Goal: Information Seeking & Learning: Learn about a topic

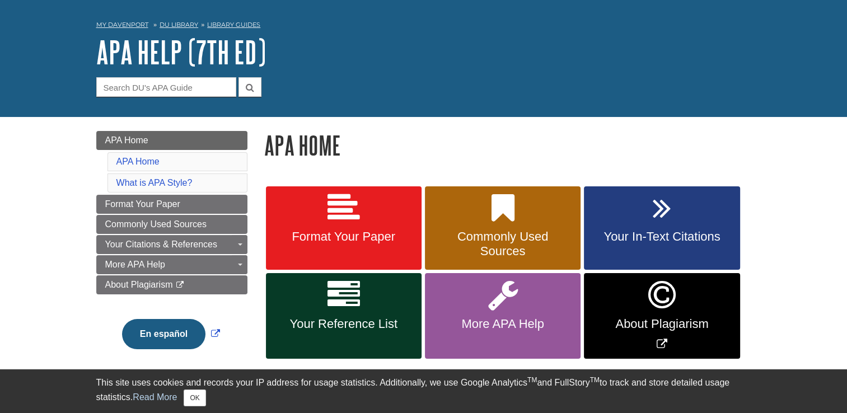
scroll to position [56, 0]
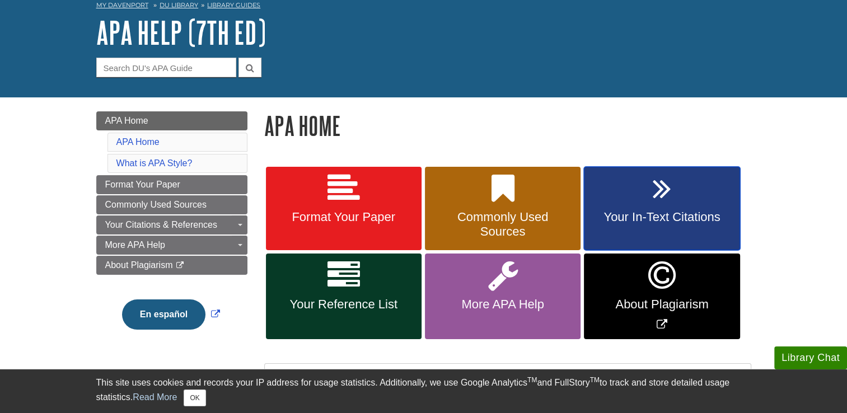
click at [629, 199] on link "Your In-Text Citations" at bounding box center [662, 209] width 156 height 84
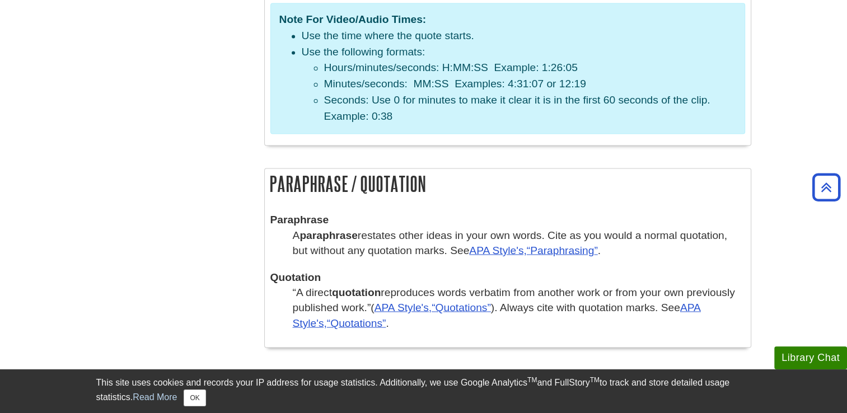
scroll to position [1960, 0]
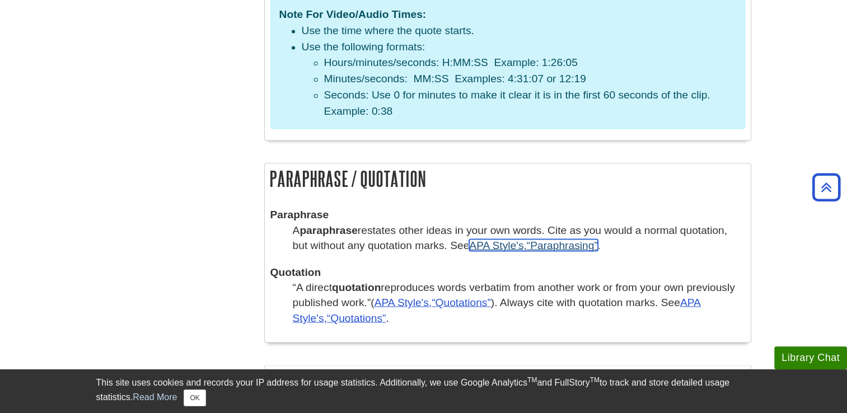
click at [567, 239] on q "Paraphrasing" at bounding box center [562, 245] width 71 height 12
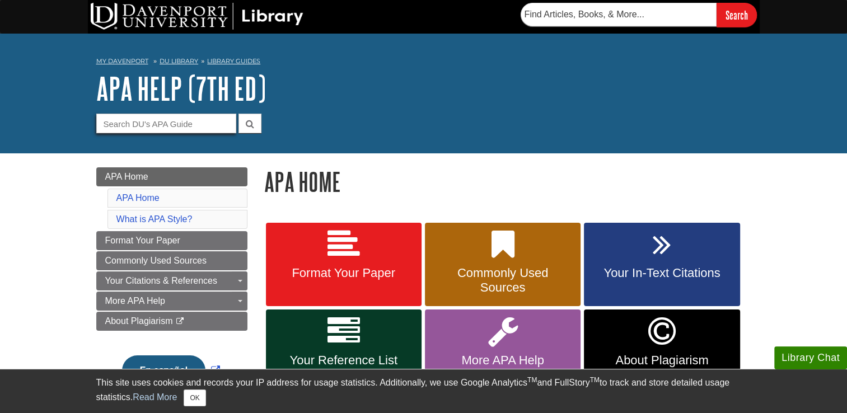
click at [136, 124] on input "Guide Search Terms" at bounding box center [166, 124] width 140 height 20
type input "D"
type input "Safeassign"
click at [239, 114] on button "submit" at bounding box center [250, 124] width 23 height 20
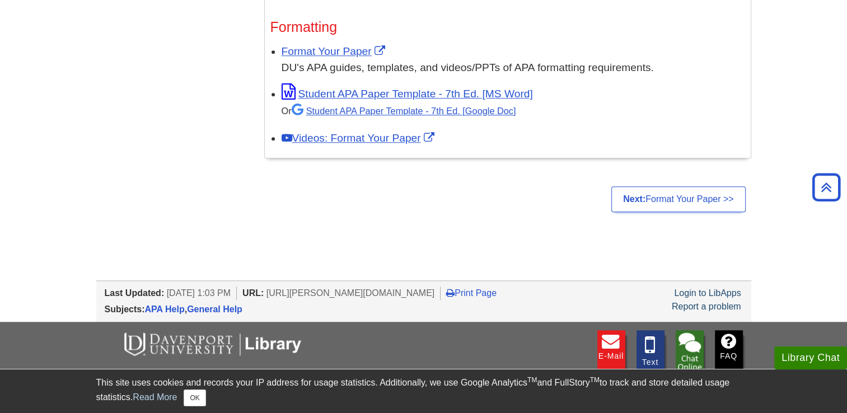
scroll to position [952, 0]
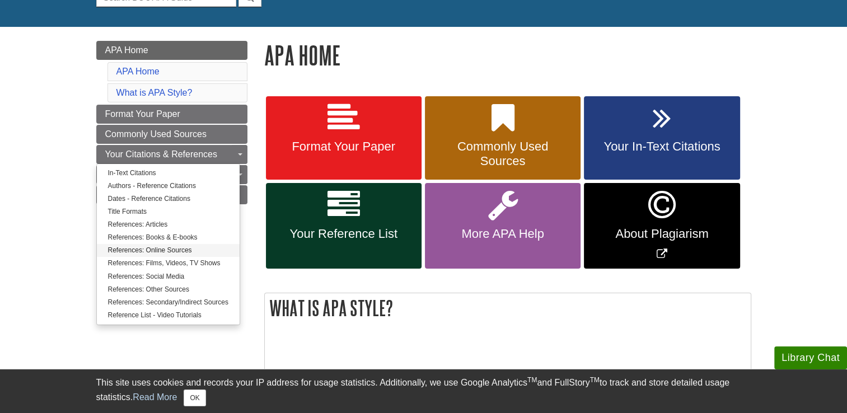
scroll to position [168, 0]
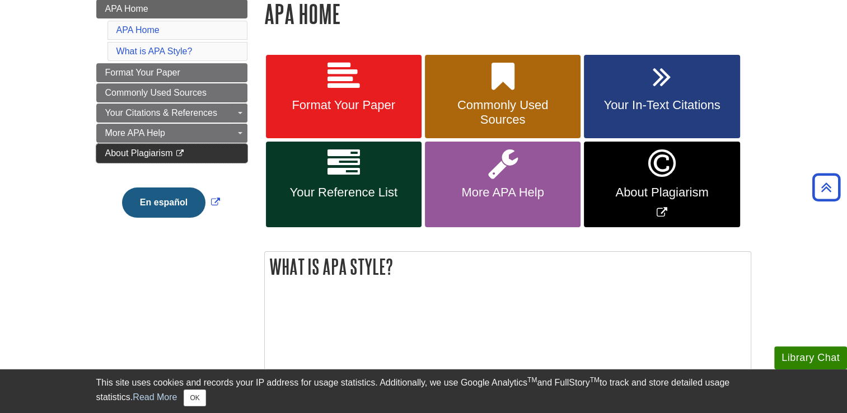
click at [205, 153] on link "About Plagiarism This link opens in a new window" at bounding box center [171, 153] width 151 height 19
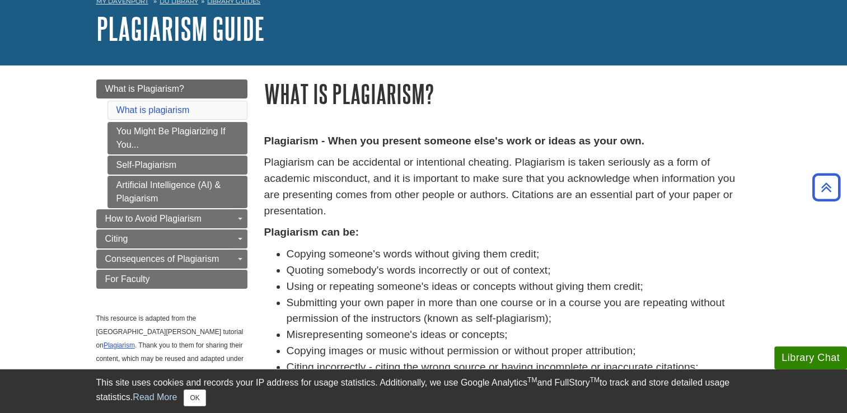
scroll to position [43, 0]
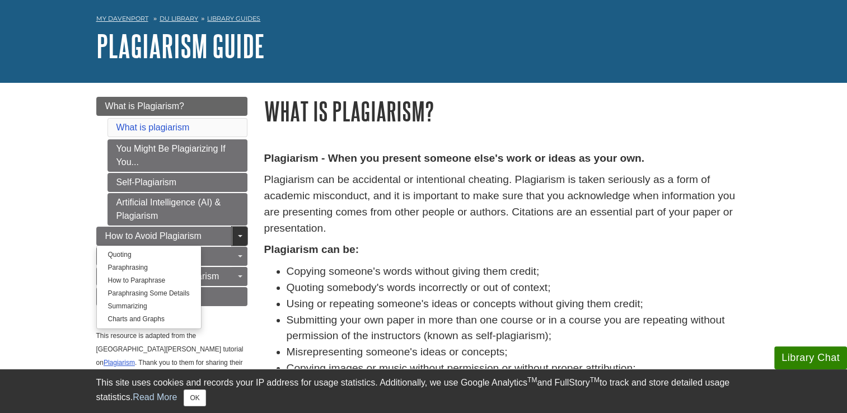
click at [233, 227] on link "Toggle Dropdown" at bounding box center [240, 236] width 16 height 19
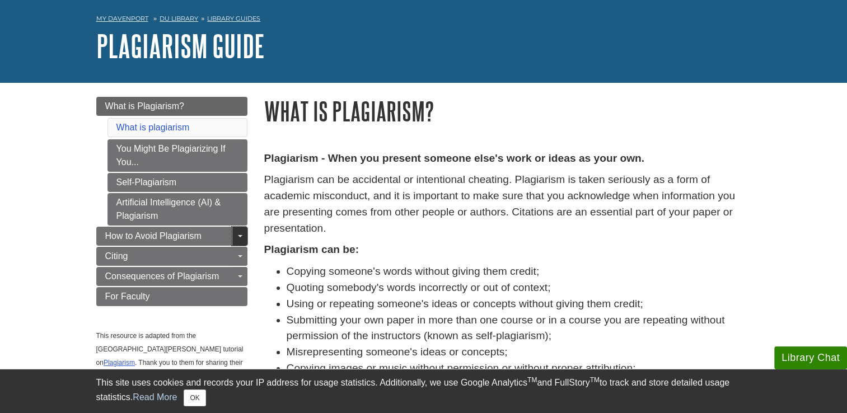
click at [236, 231] on link "Toggle Dropdown" at bounding box center [240, 236] width 16 height 19
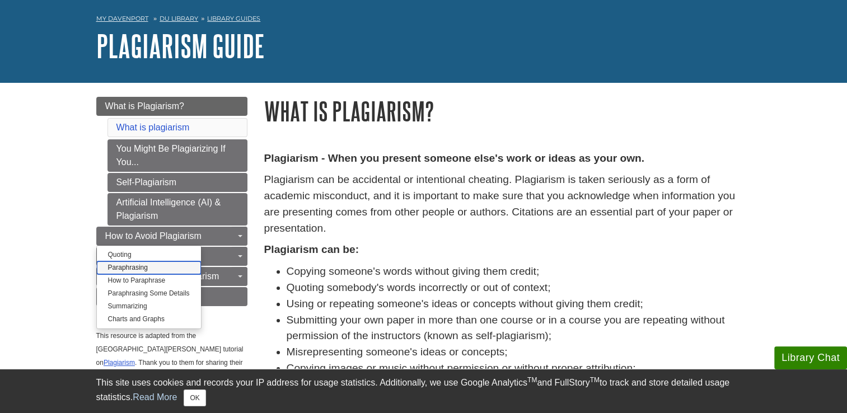
click at [130, 269] on link "Paraphrasing" at bounding box center [149, 268] width 104 height 13
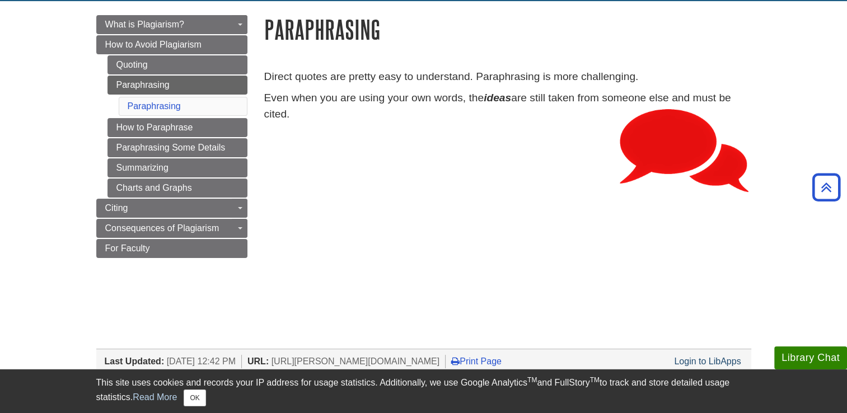
scroll to position [122, 0]
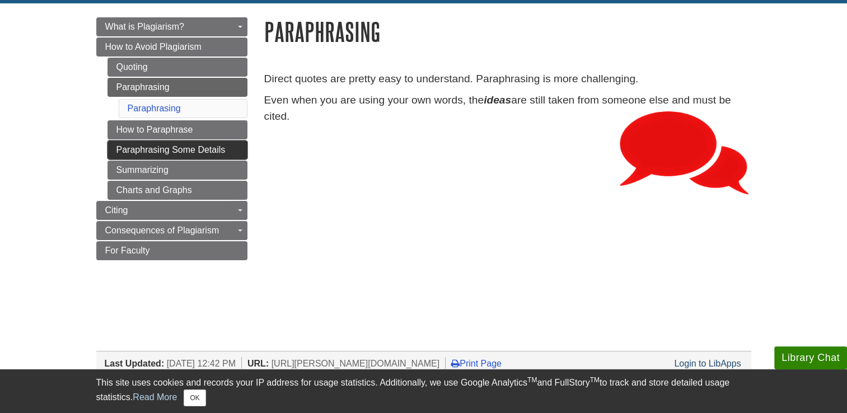
click at [177, 146] on link "Paraphrasing Some Details" at bounding box center [178, 150] width 140 height 19
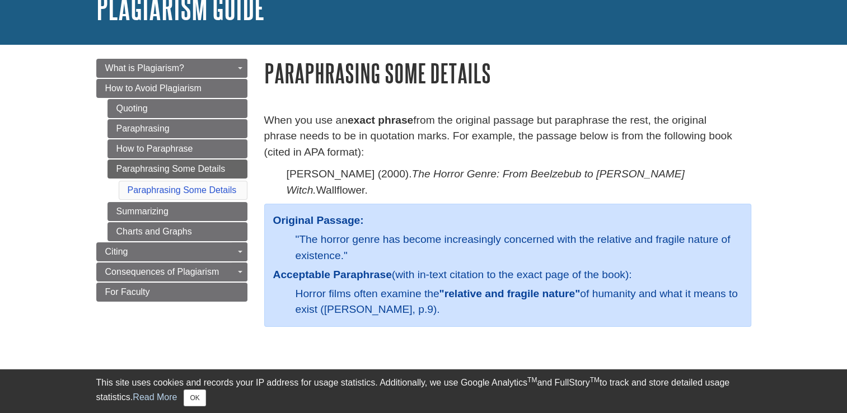
scroll to position [112, 0]
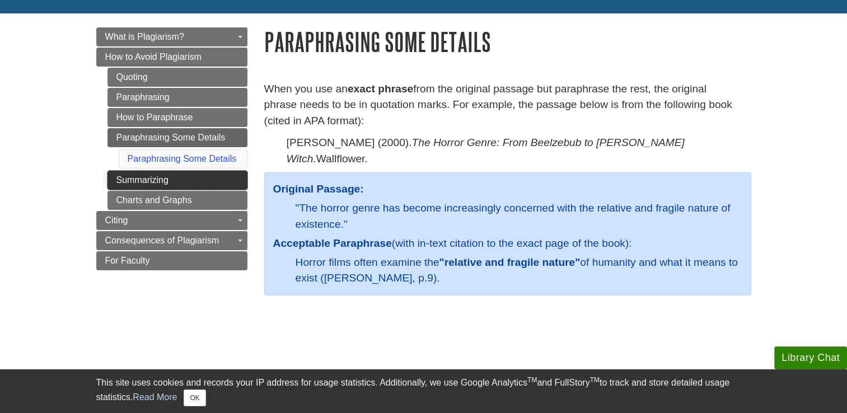
click at [144, 180] on link "Summarizing" at bounding box center [178, 180] width 140 height 19
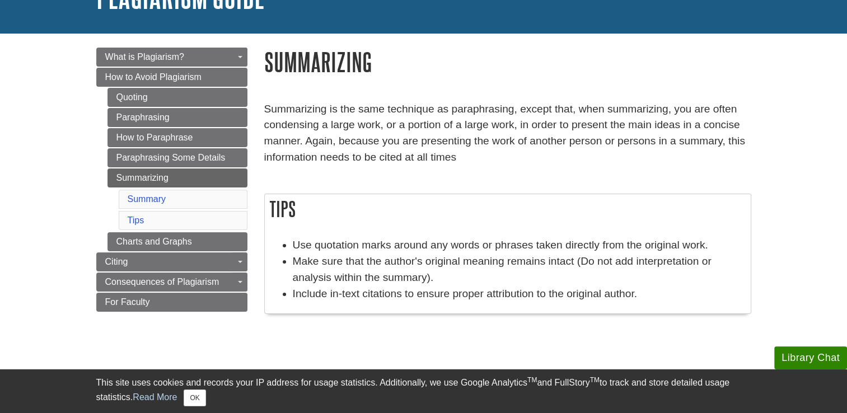
scroll to position [112, 0]
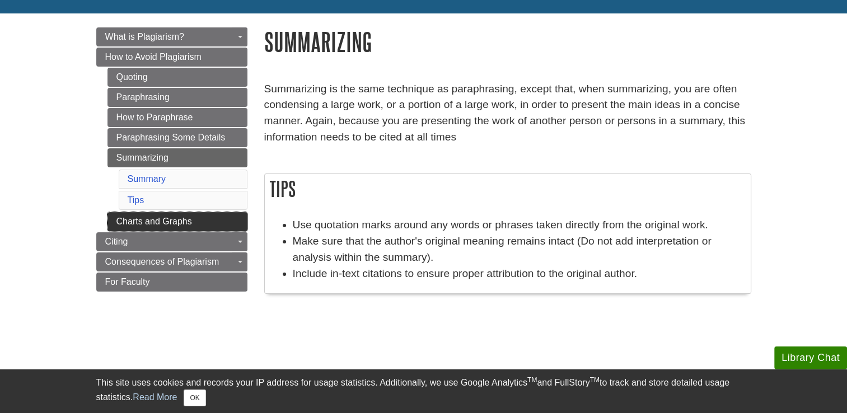
click at [194, 221] on link "Charts and Graphs" at bounding box center [178, 221] width 140 height 19
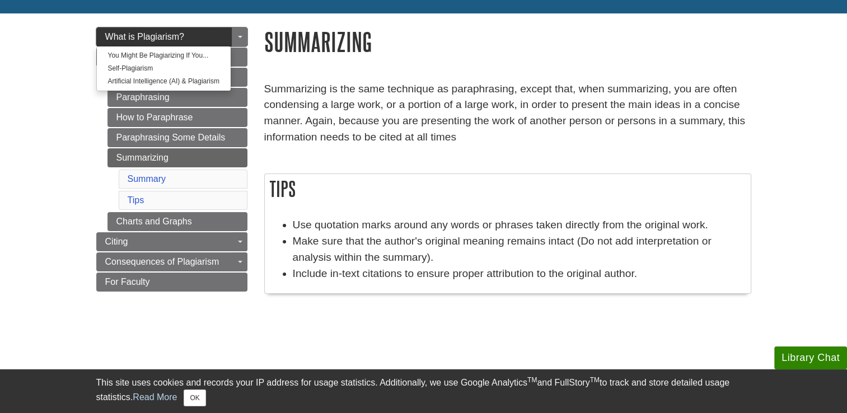
scroll to position [0, 0]
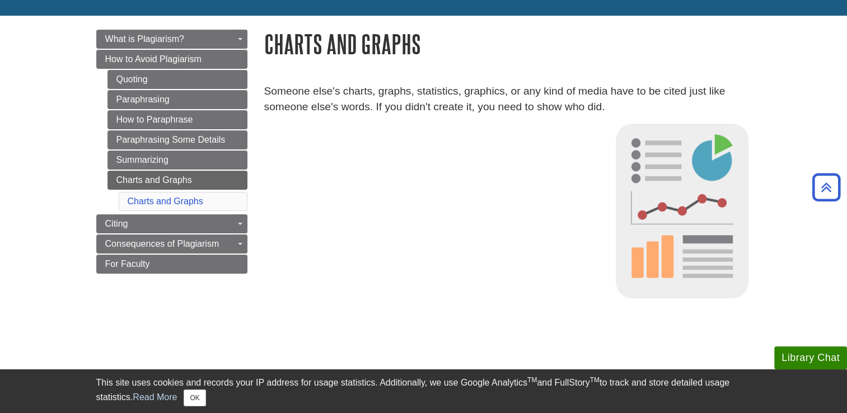
scroll to position [92, 0]
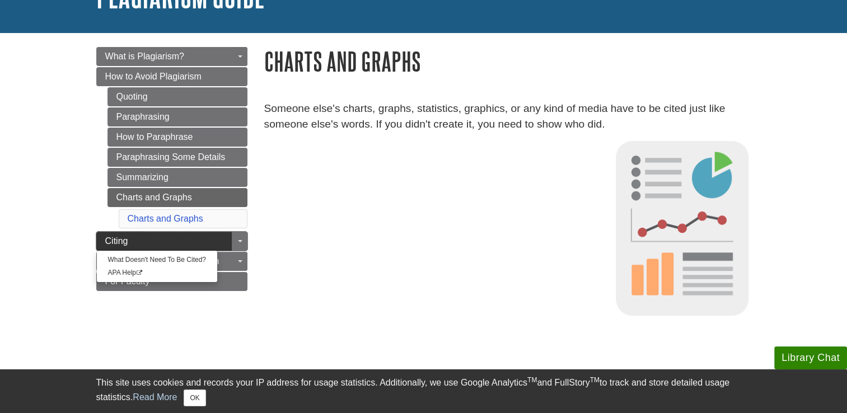
click at [161, 232] on link "Citing" at bounding box center [171, 241] width 151 height 19
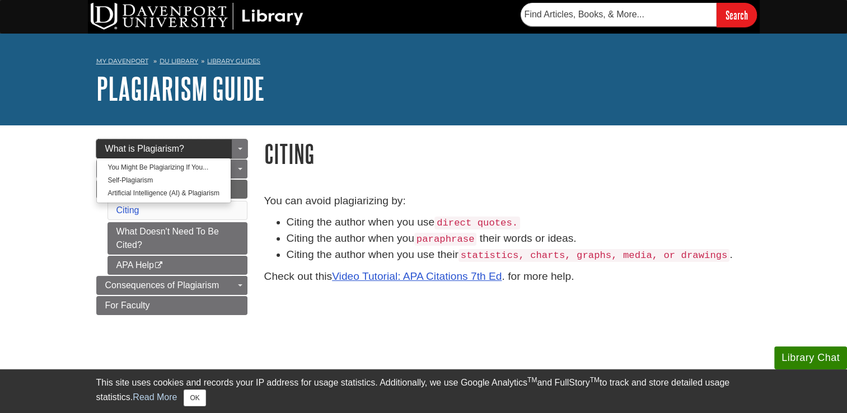
click at [180, 152] on span "What is Plagiarism?" at bounding box center [144, 149] width 79 height 10
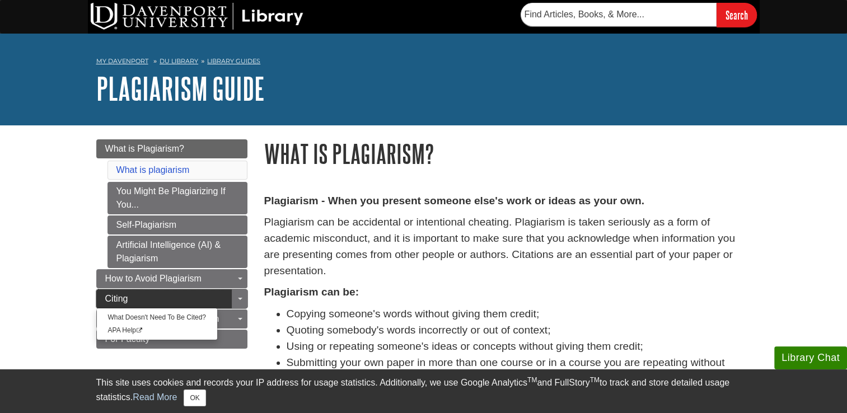
click at [223, 300] on link "Citing" at bounding box center [171, 299] width 151 height 19
